Goal: Information Seeking & Learning: Check status

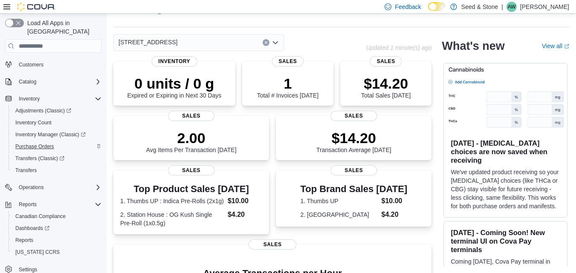
scroll to position [22, 0]
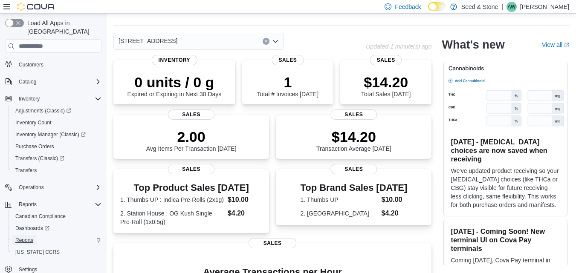
click at [26, 235] on span "Reports" at bounding box center [24, 240] width 18 height 10
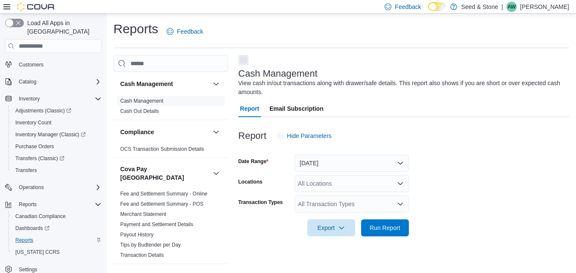
scroll to position [11, 0]
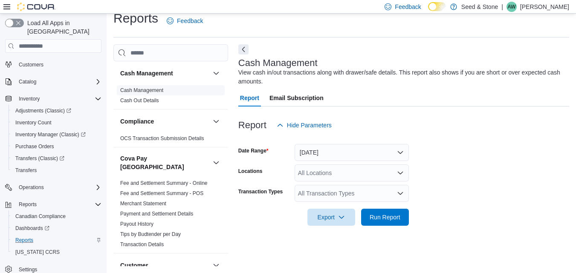
click at [148, 92] on link "Cash Management" at bounding box center [141, 90] width 43 height 6
click at [362, 152] on button "Today" at bounding box center [352, 152] width 114 height 17
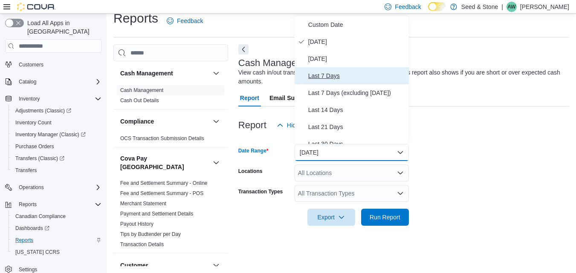
click at [324, 72] on span "Last 7 Days" at bounding box center [356, 76] width 97 height 10
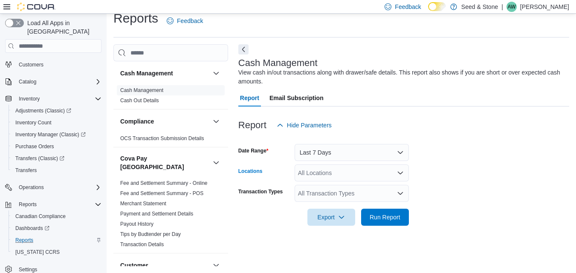
click at [326, 173] on div "All Locations" at bounding box center [352, 173] width 114 height 17
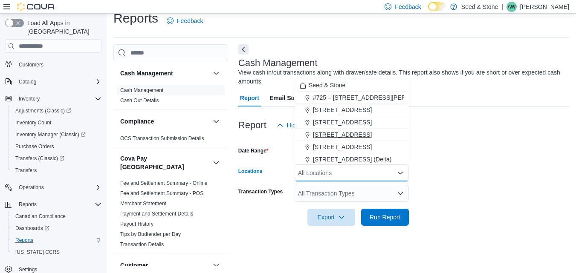
click at [328, 132] on span "[STREET_ADDRESS]" at bounding box center [342, 134] width 59 height 9
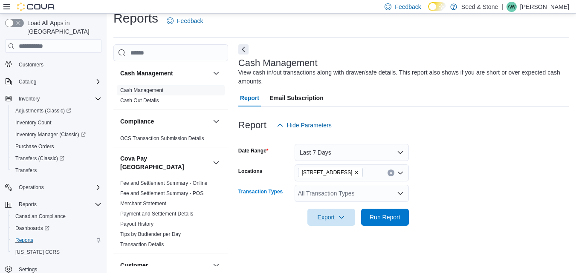
click at [338, 187] on div "All Transaction Types" at bounding box center [352, 193] width 114 height 17
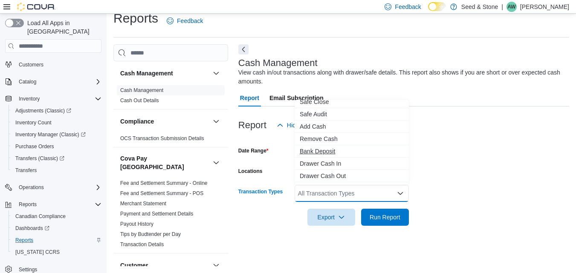
scroll to position [17, 0]
click at [323, 174] on span "Drawer Cash Out" at bounding box center [352, 175] width 104 height 9
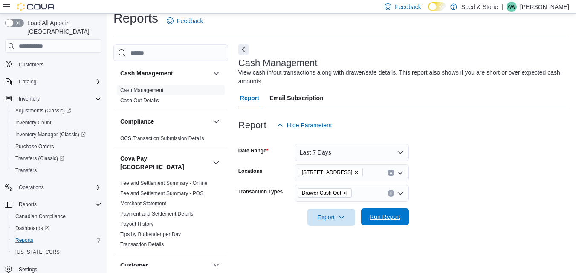
click at [384, 216] on span "Run Report" at bounding box center [385, 217] width 31 height 9
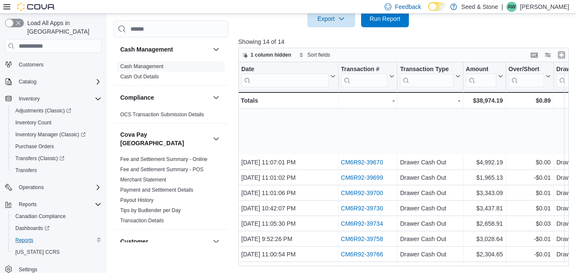
scroll to position [61, 0]
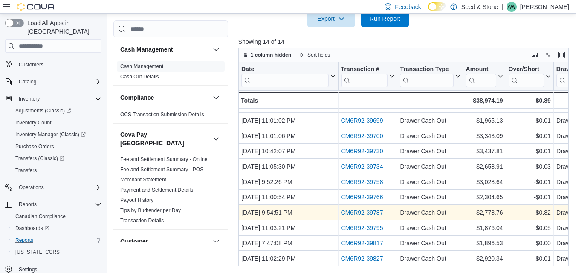
click at [355, 209] on link "CM6R92-39787" at bounding box center [362, 212] width 42 height 7
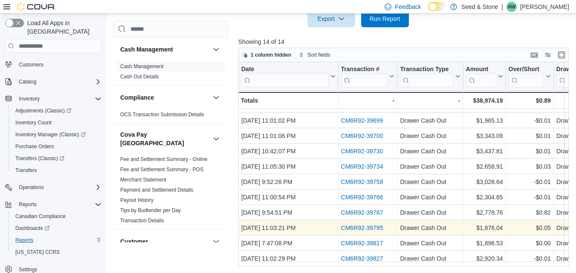
click at [363, 225] on link "CM6R92-39795" at bounding box center [362, 228] width 42 height 7
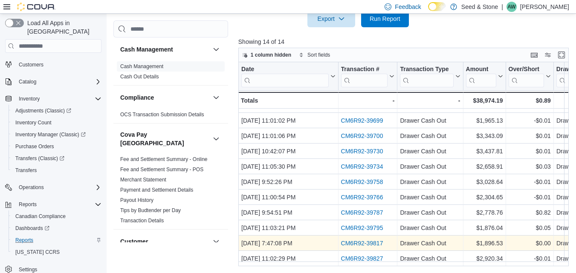
click at [351, 240] on link "CM6R92-39817" at bounding box center [362, 243] width 42 height 7
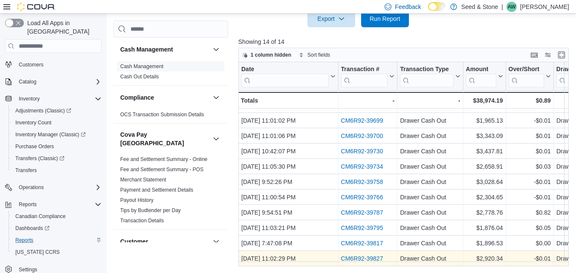
click at [368, 255] on link "CM6R92-39827" at bounding box center [362, 258] width 42 height 7
